Goal: Transaction & Acquisition: Purchase product/service

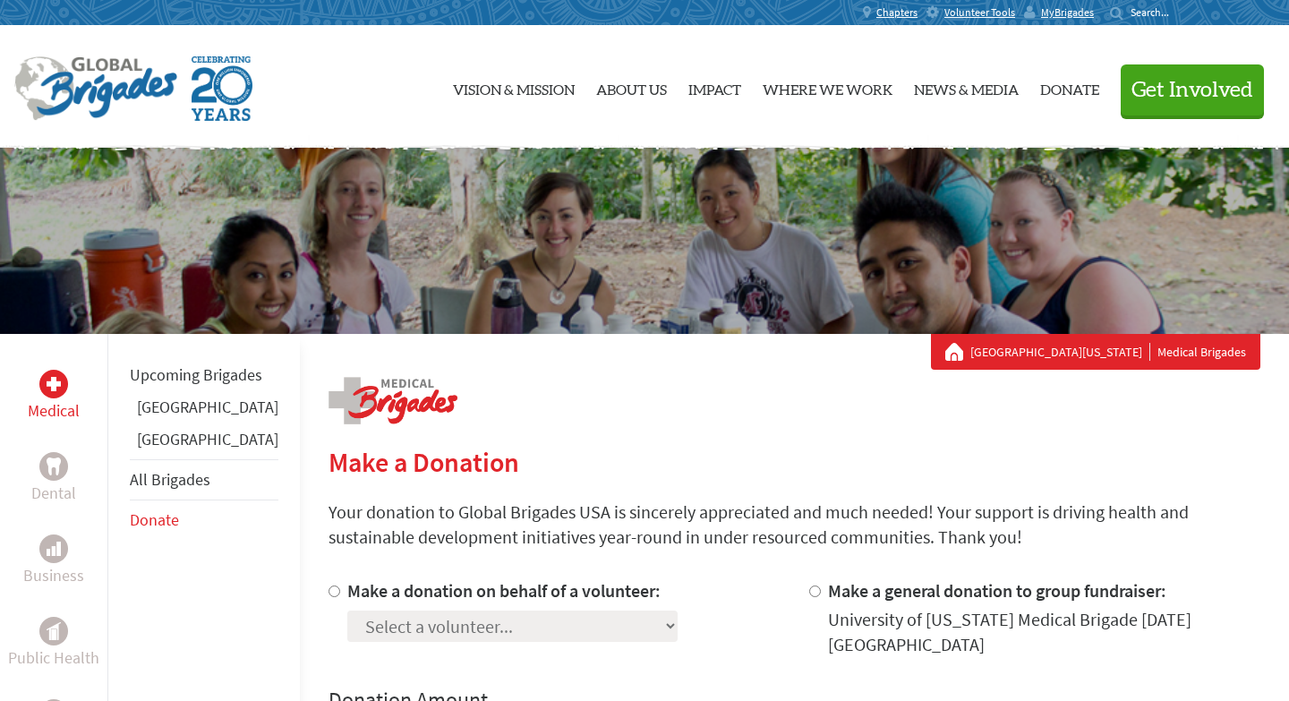
radio input "true"
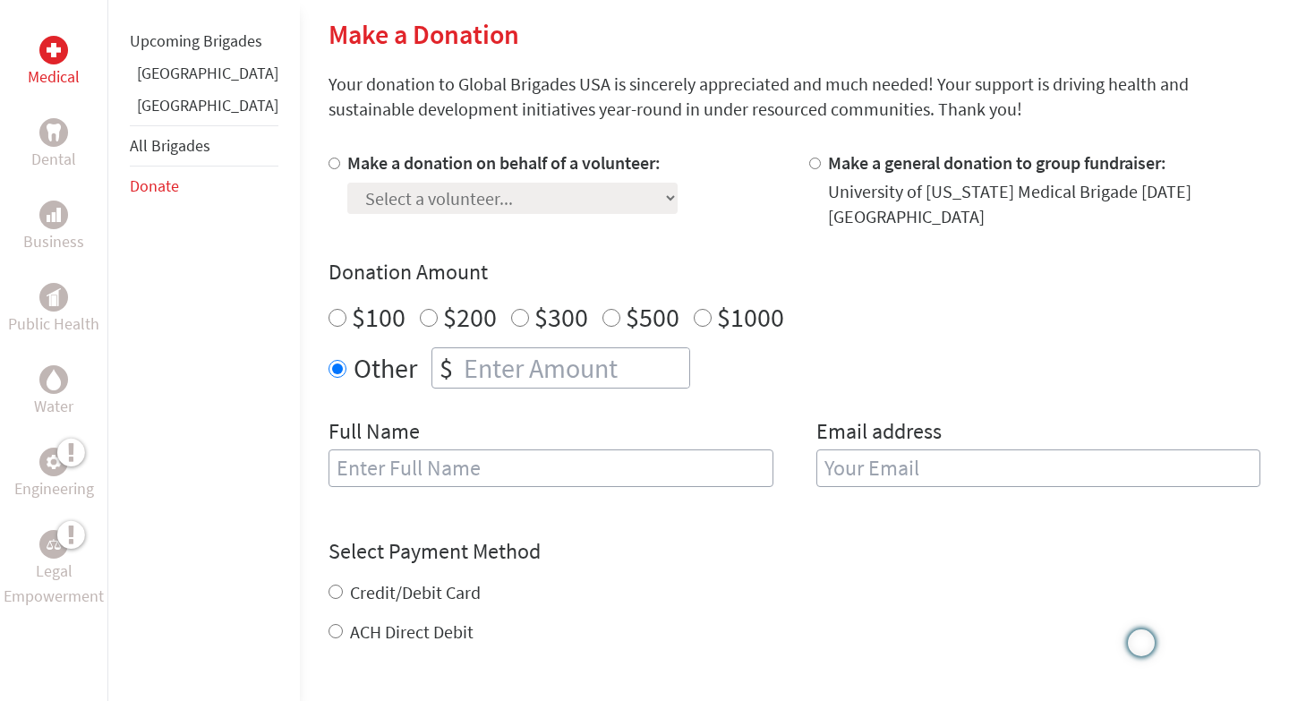
scroll to position [428, 0]
type input "20"
click at [424, 484] on input "text" at bounding box center [550, 468] width 445 height 38
type input "[PERSON_NAME]"
type input "[EMAIL_ADDRESS][DOMAIN_NAME]"
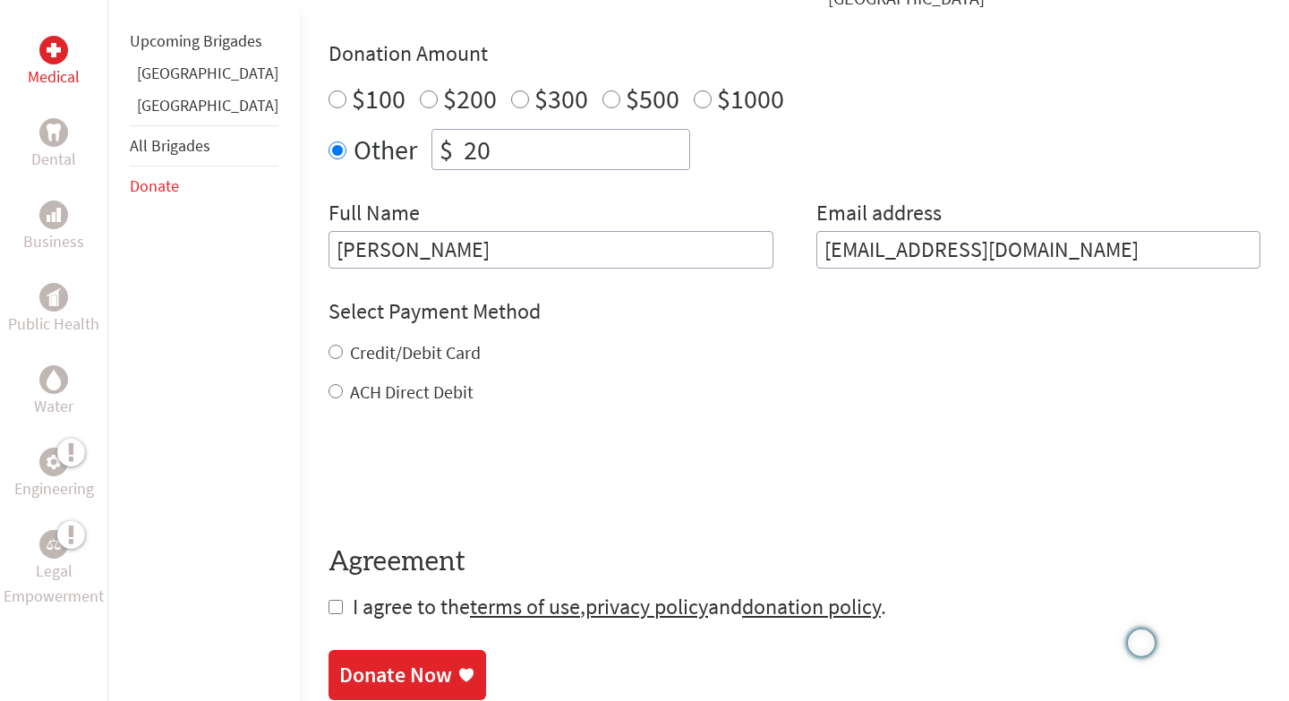
scroll to position [659, 0]
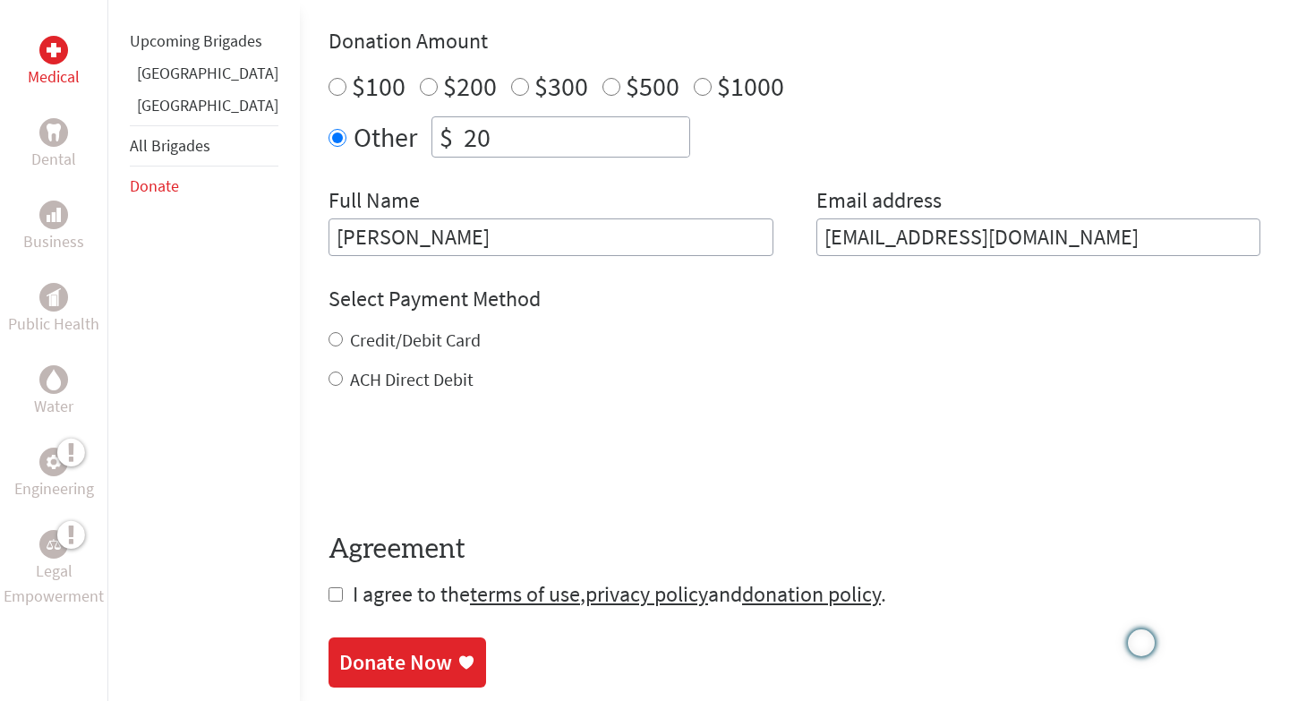
click at [328, 339] on input "Credit/Debit Card" at bounding box center [335, 339] width 14 height 14
radio input "true"
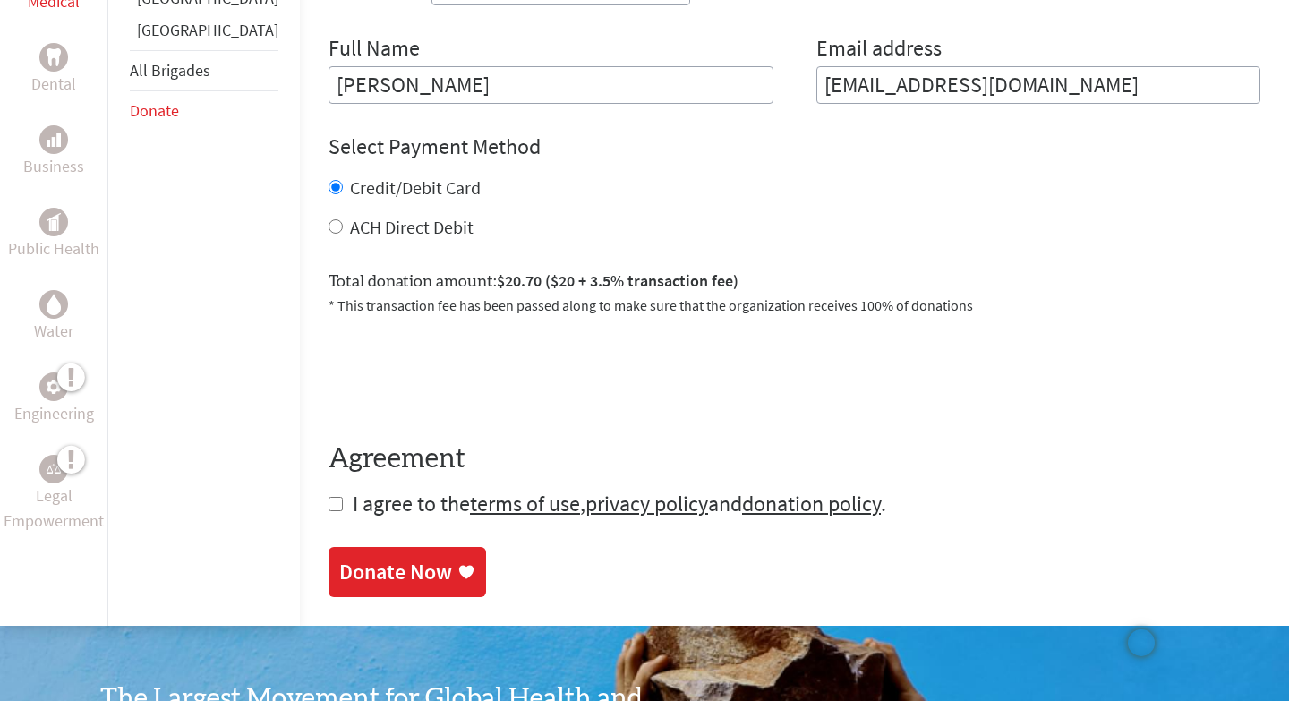
scroll to position [824, 0]
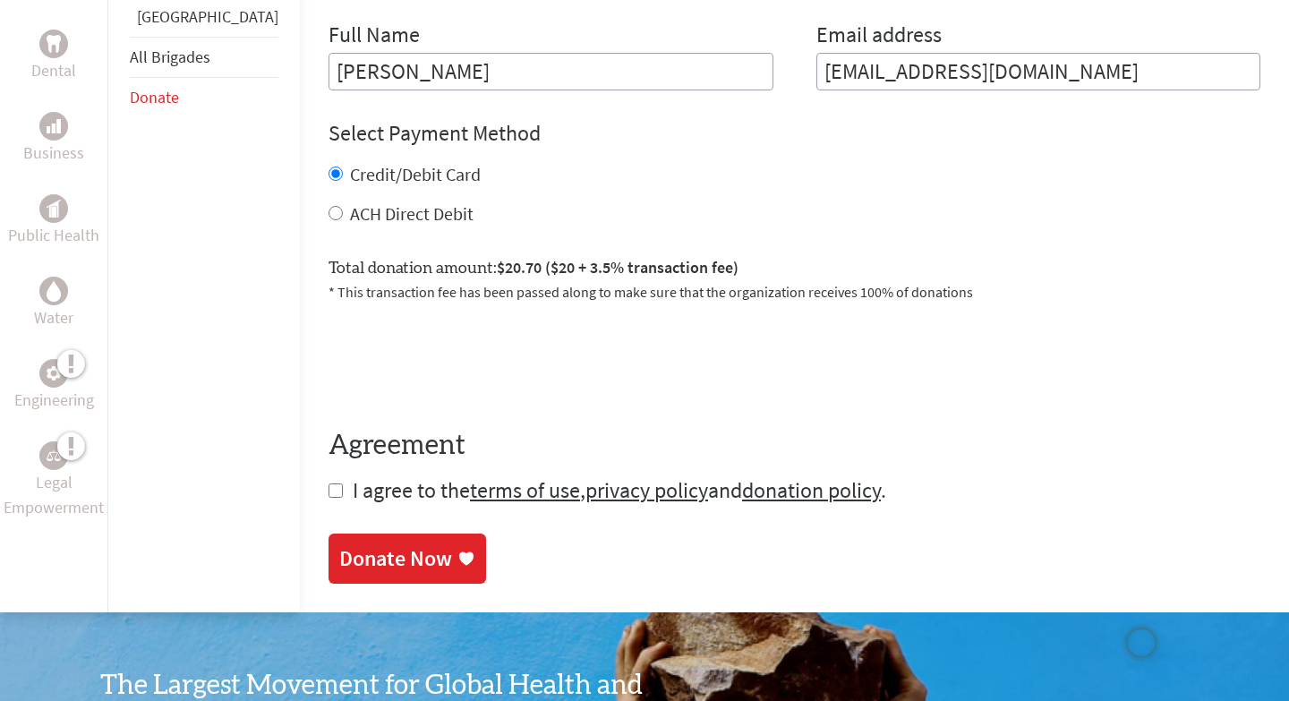
click at [328, 491] on input "checkbox" at bounding box center [335, 490] width 14 height 14
checkbox input "true"
click at [352, 561] on div "Donate Now" at bounding box center [395, 560] width 113 height 29
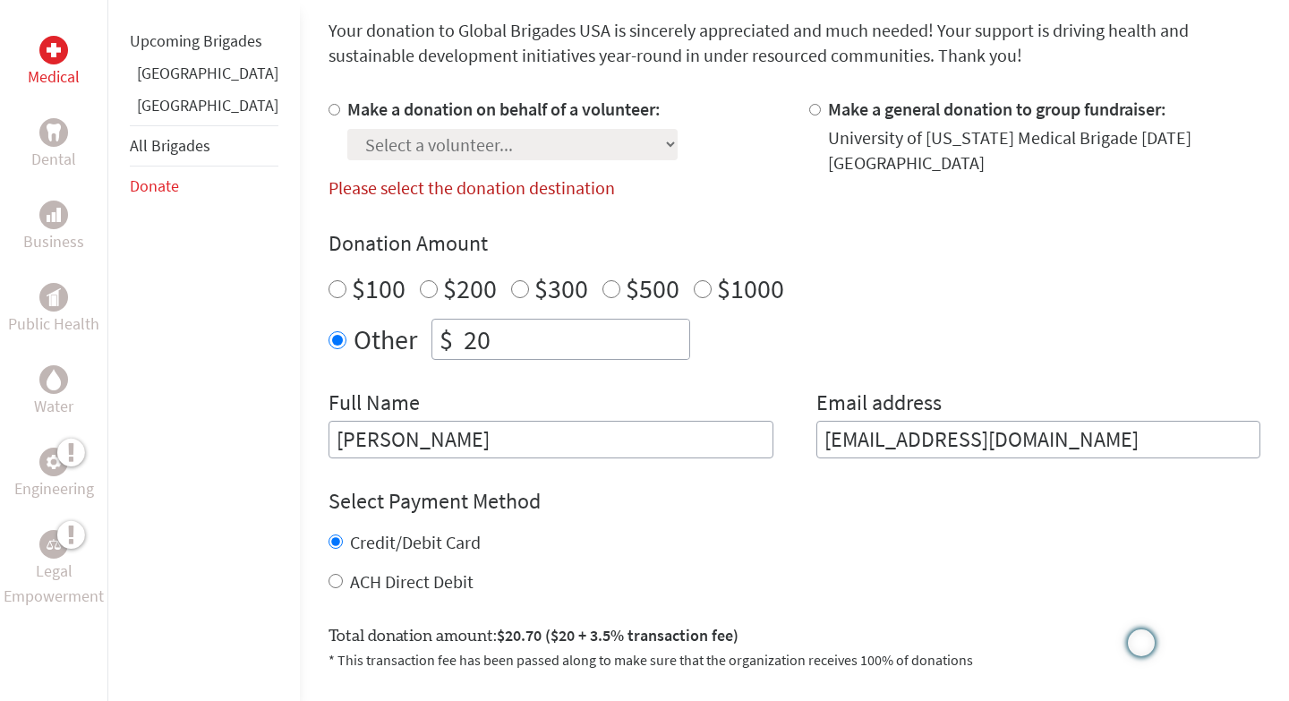
scroll to position [472, 0]
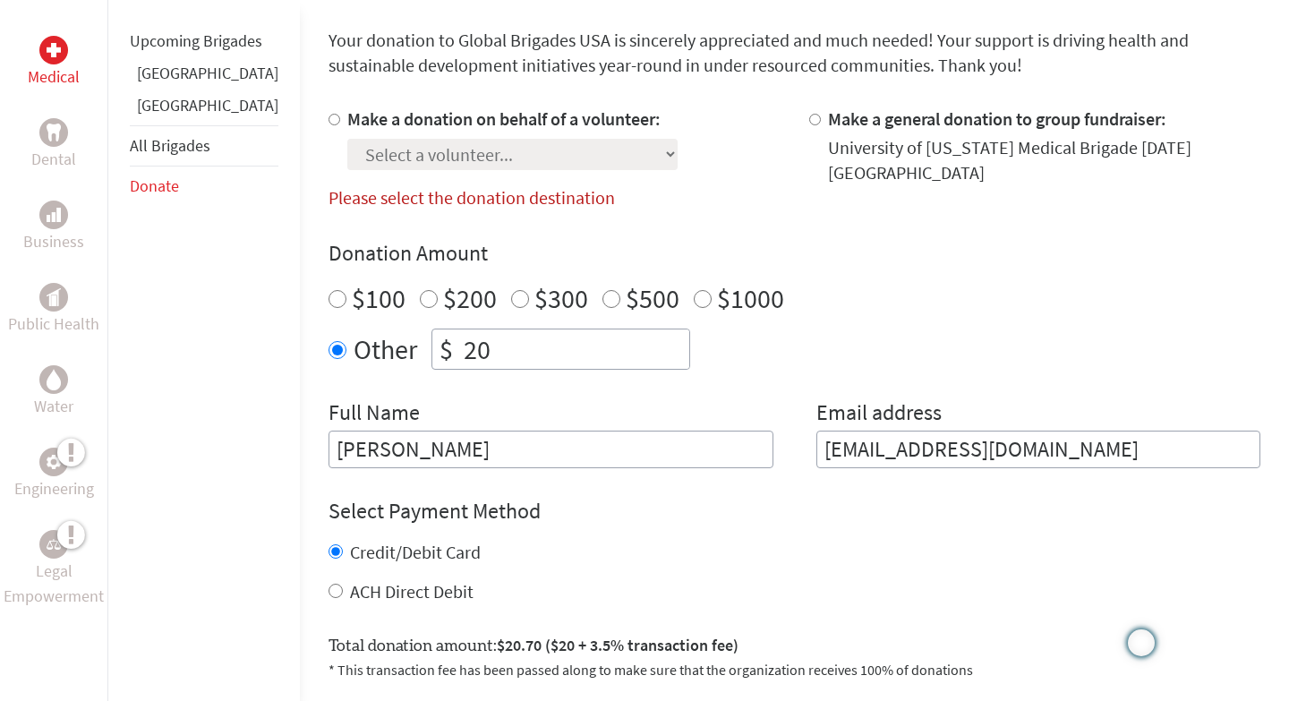
click at [328, 118] on input "Make a donation on behalf of a volunteer:" at bounding box center [334, 120] width 12 height 12
radio input "true"
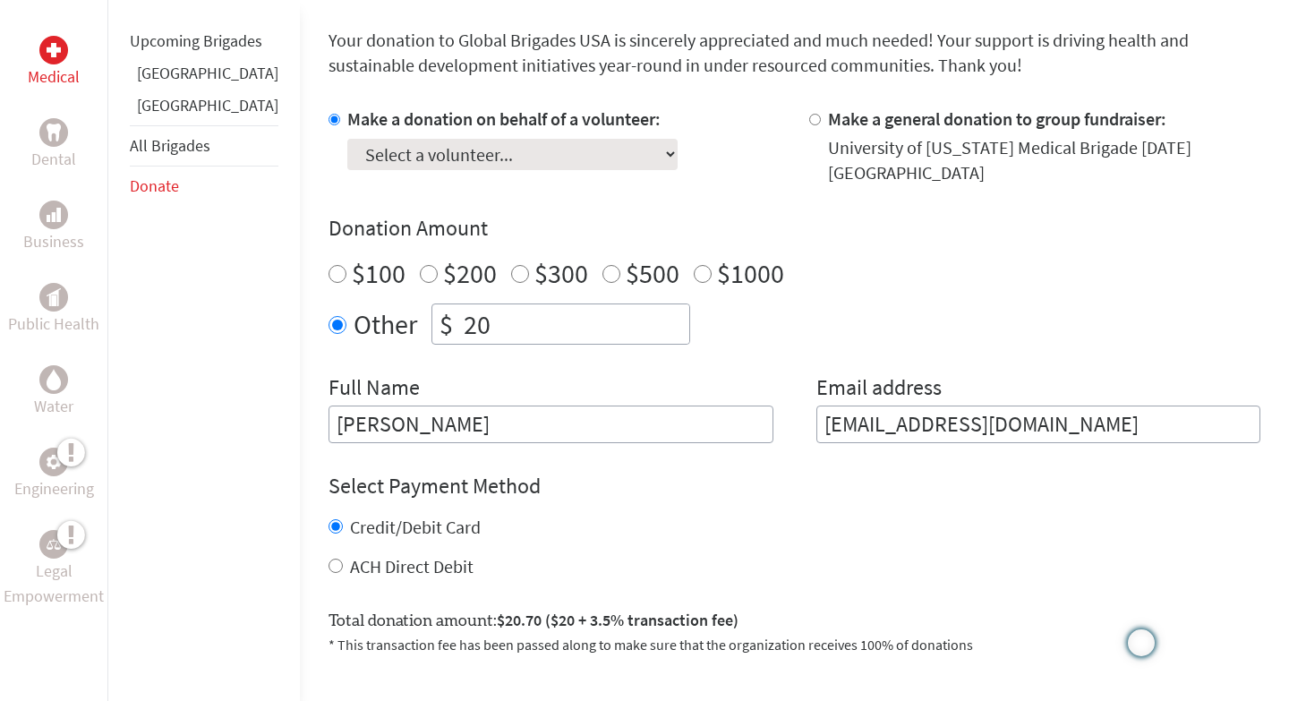
click at [362, 162] on select "Select a volunteer... [PERSON_NAME] [PERSON_NAME] [PERSON_NAME] [PERSON_NAME] […" at bounding box center [512, 154] width 330 height 31
select select "35E535A8-2116-11F0-B8AC-42010A400003"
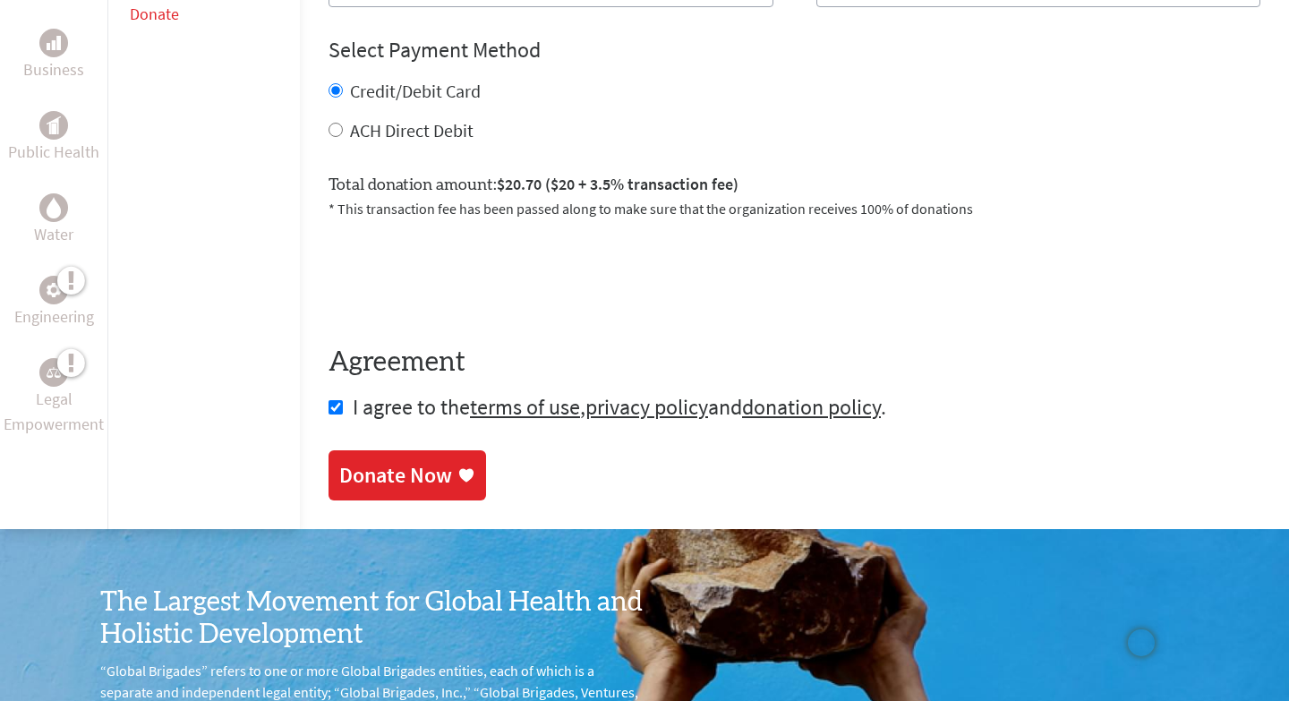
scroll to position [952, 0]
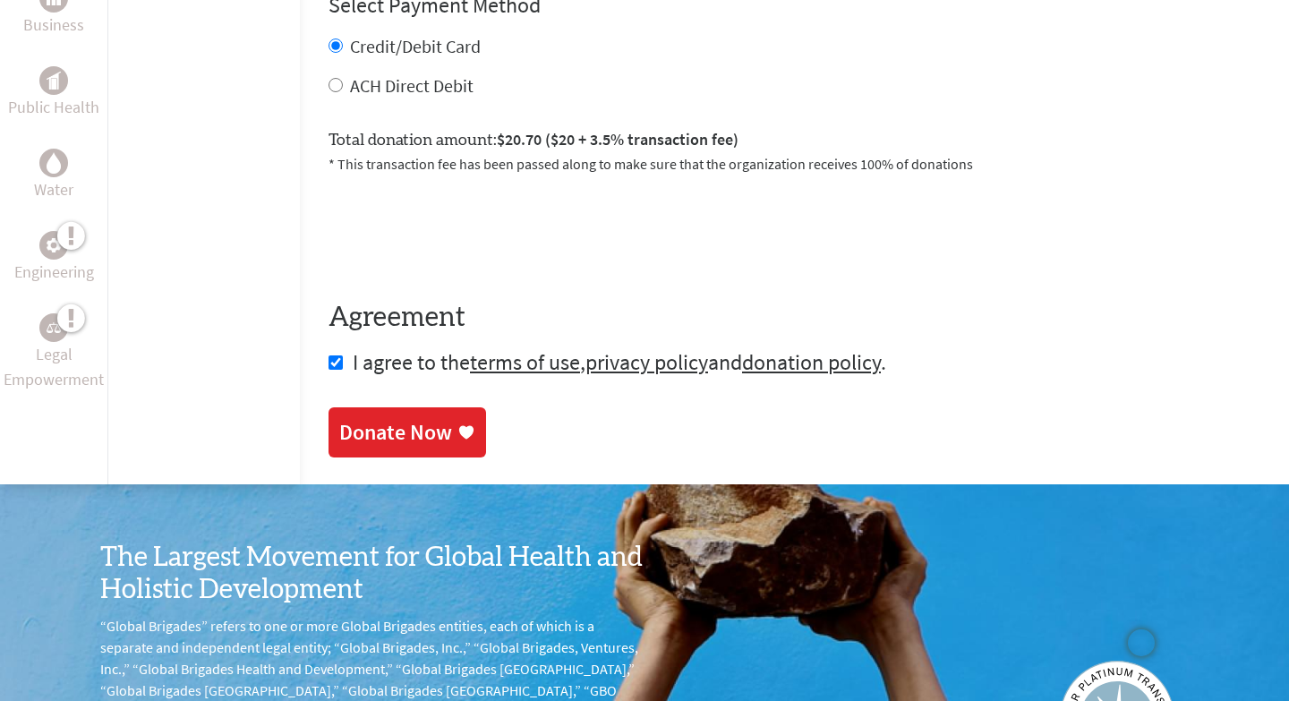
click at [396, 431] on div "Donate Now" at bounding box center [395, 432] width 113 height 29
